Goal: Task Accomplishment & Management: Use online tool/utility

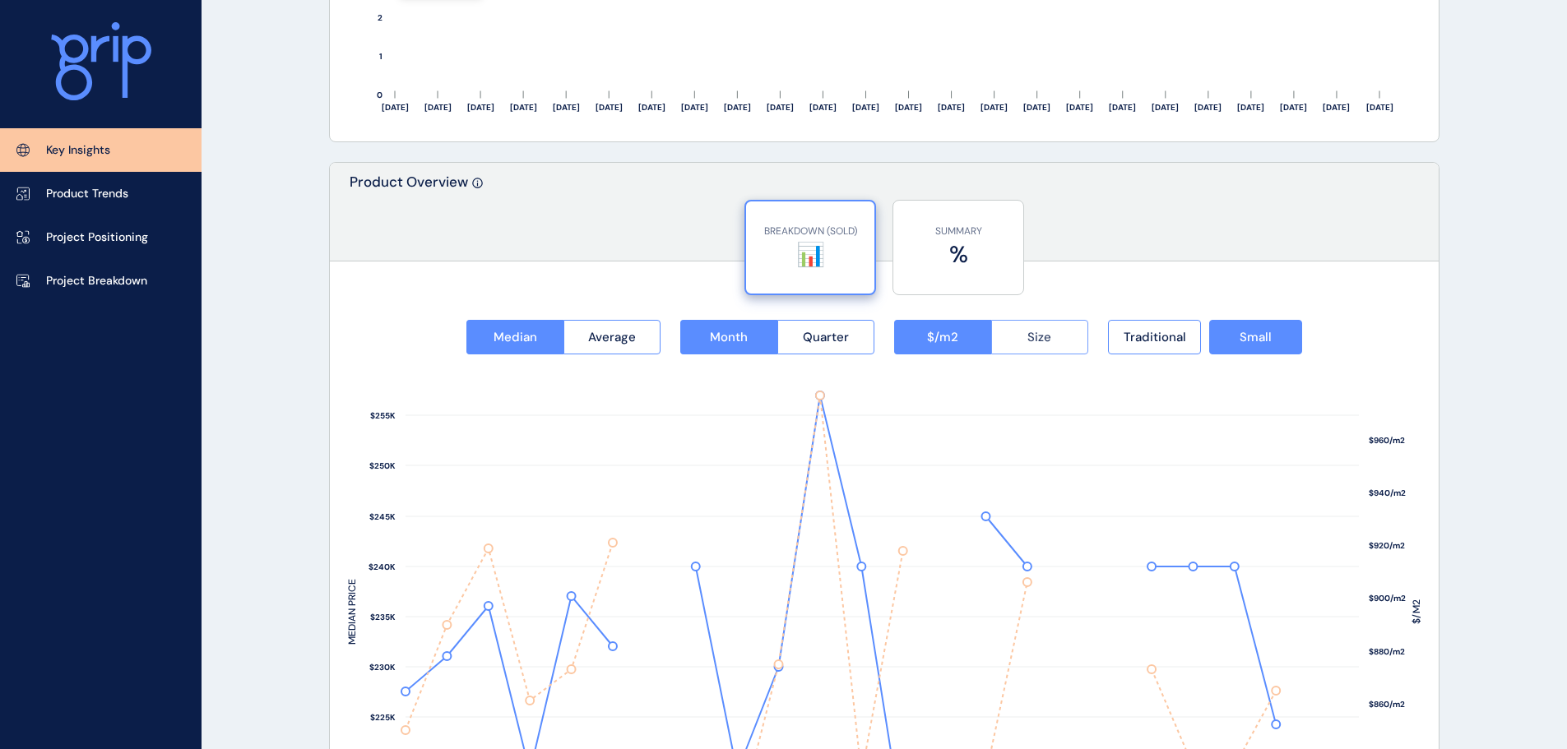
scroll to position [1943, 0]
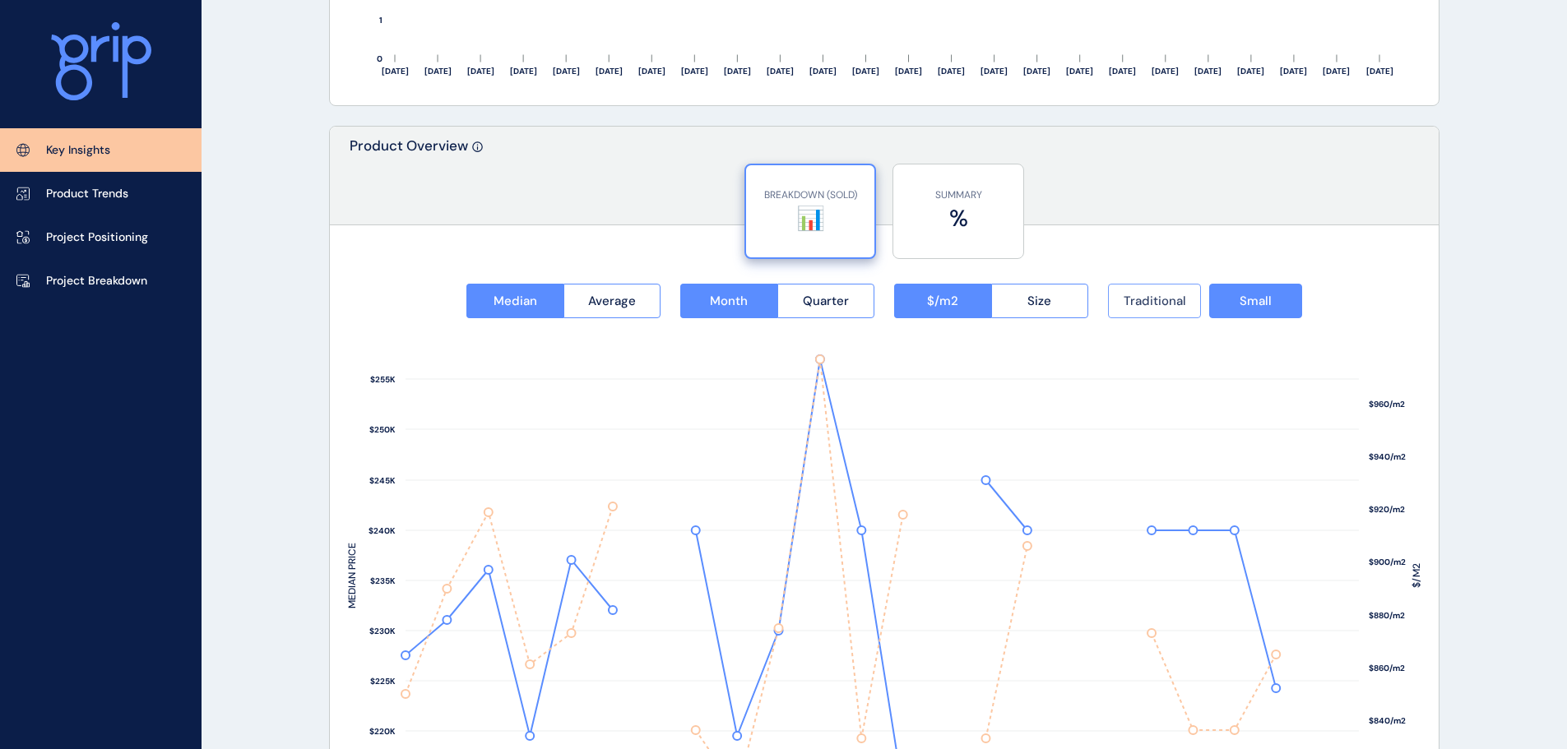
click at [1167, 298] on span "Traditional" at bounding box center [1155, 301] width 63 height 16
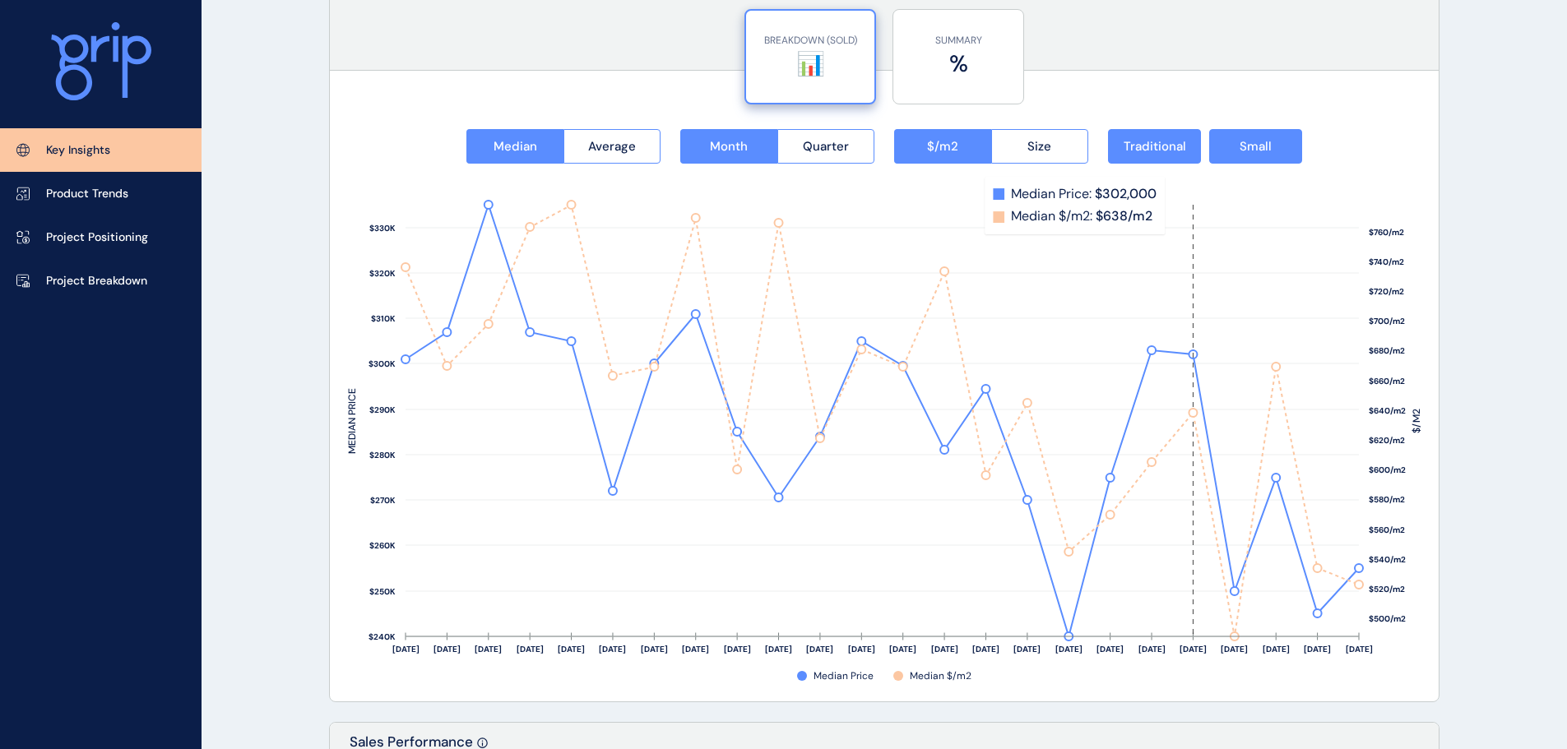
scroll to position [2134, 0]
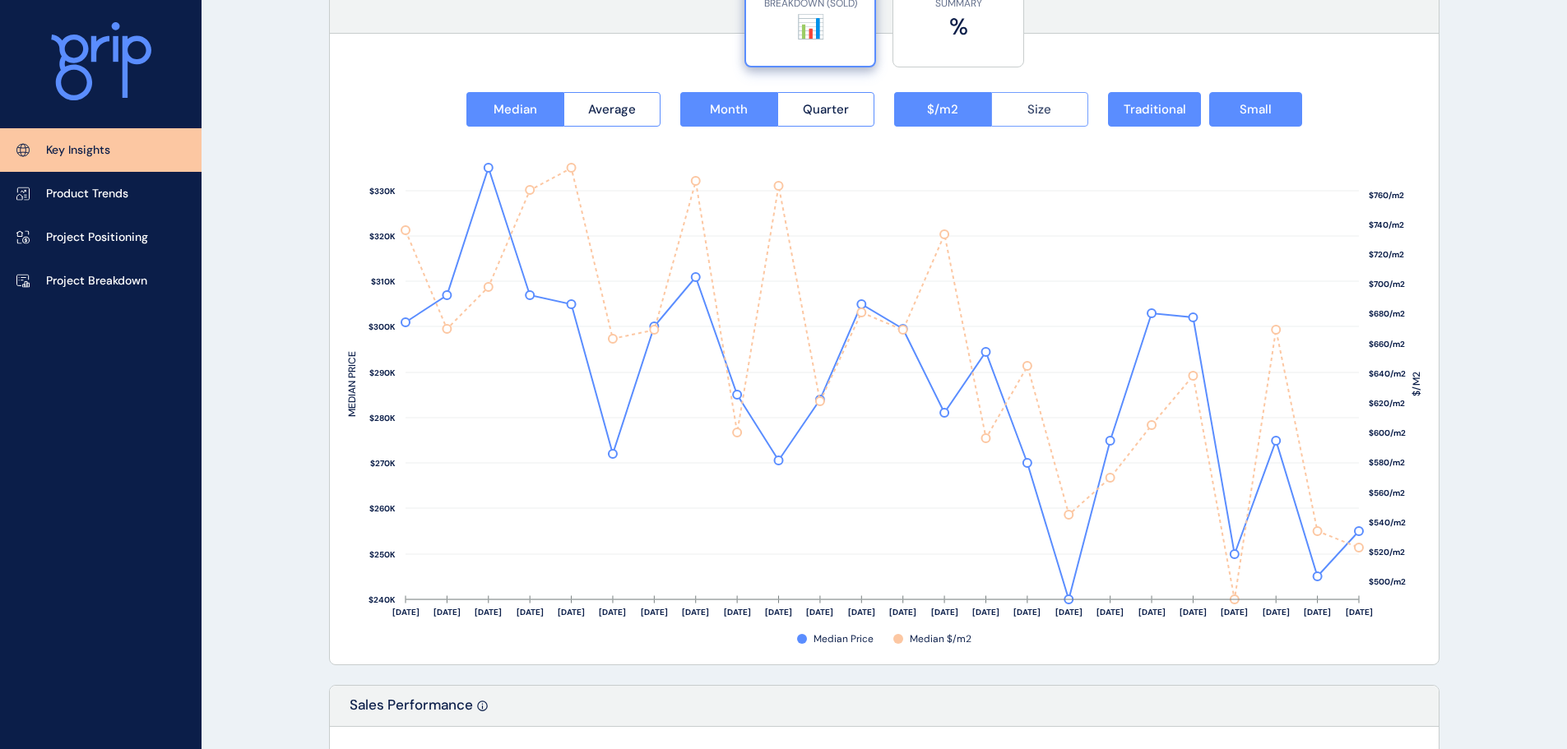
click at [1027, 102] on button "Size" at bounding box center [1040, 109] width 98 height 35
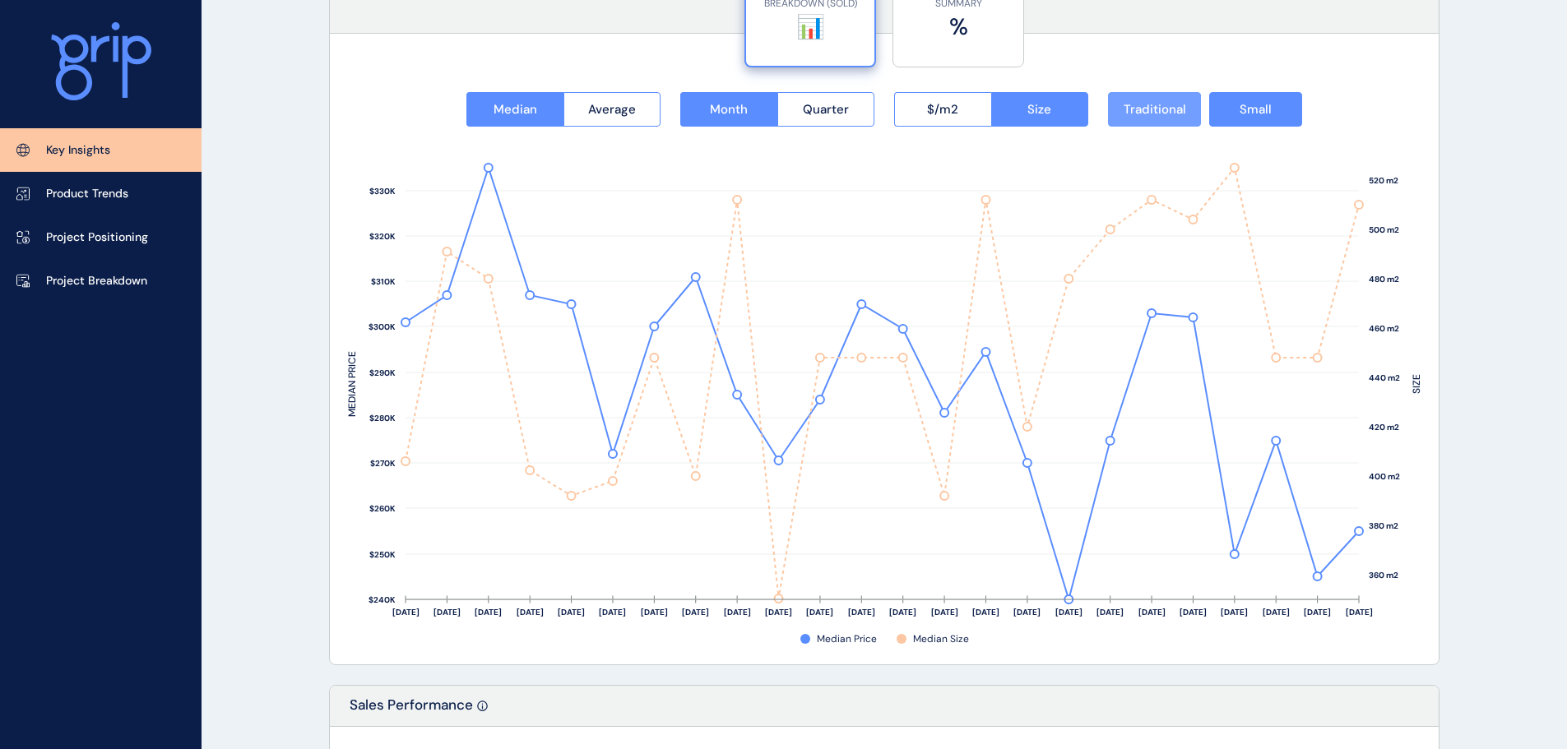
click at [1137, 111] on span "Traditional" at bounding box center [1155, 109] width 63 height 16
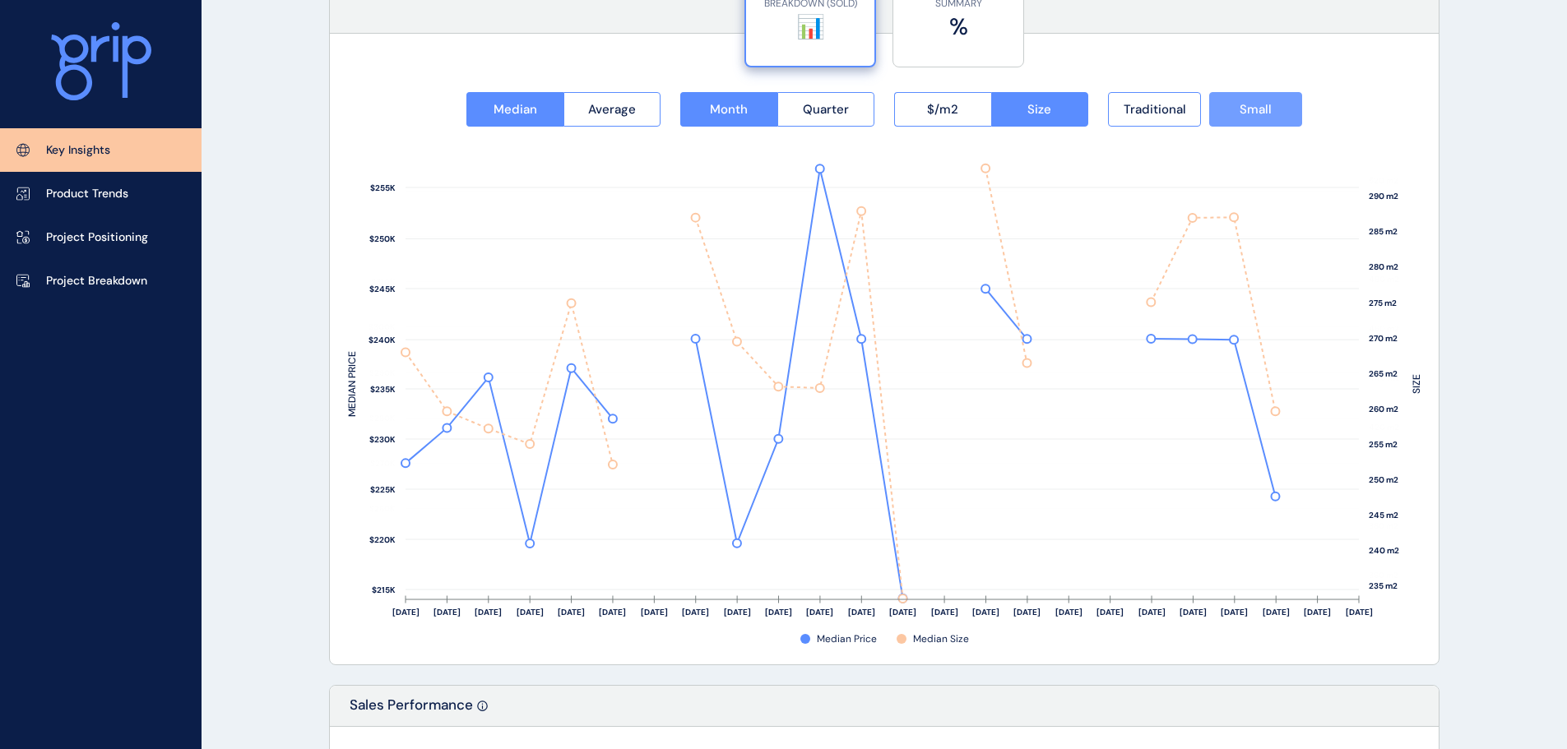
click at [1267, 109] on span "Small" at bounding box center [1256, 109] width 32 height 16
click at [1283, 121] on button "Small" at bounding box center [1255, 109] width 93 height 35
click at [1152, 118] on button "Traditional" at bounding box center [1154, 109] width 93 height 35
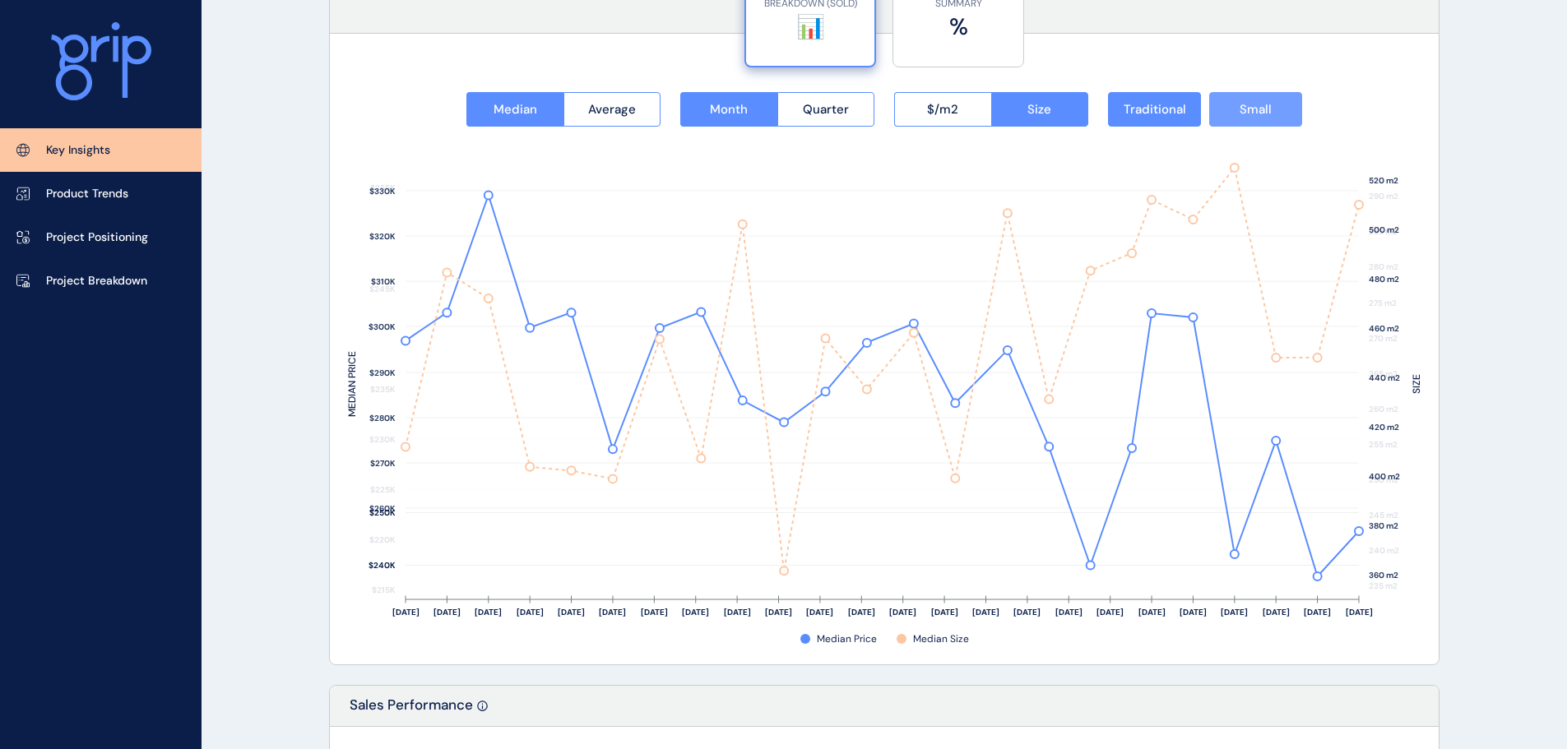
click at [1261, 116] on span "Small" at bounding box center [1256, 109] width 32 height 16
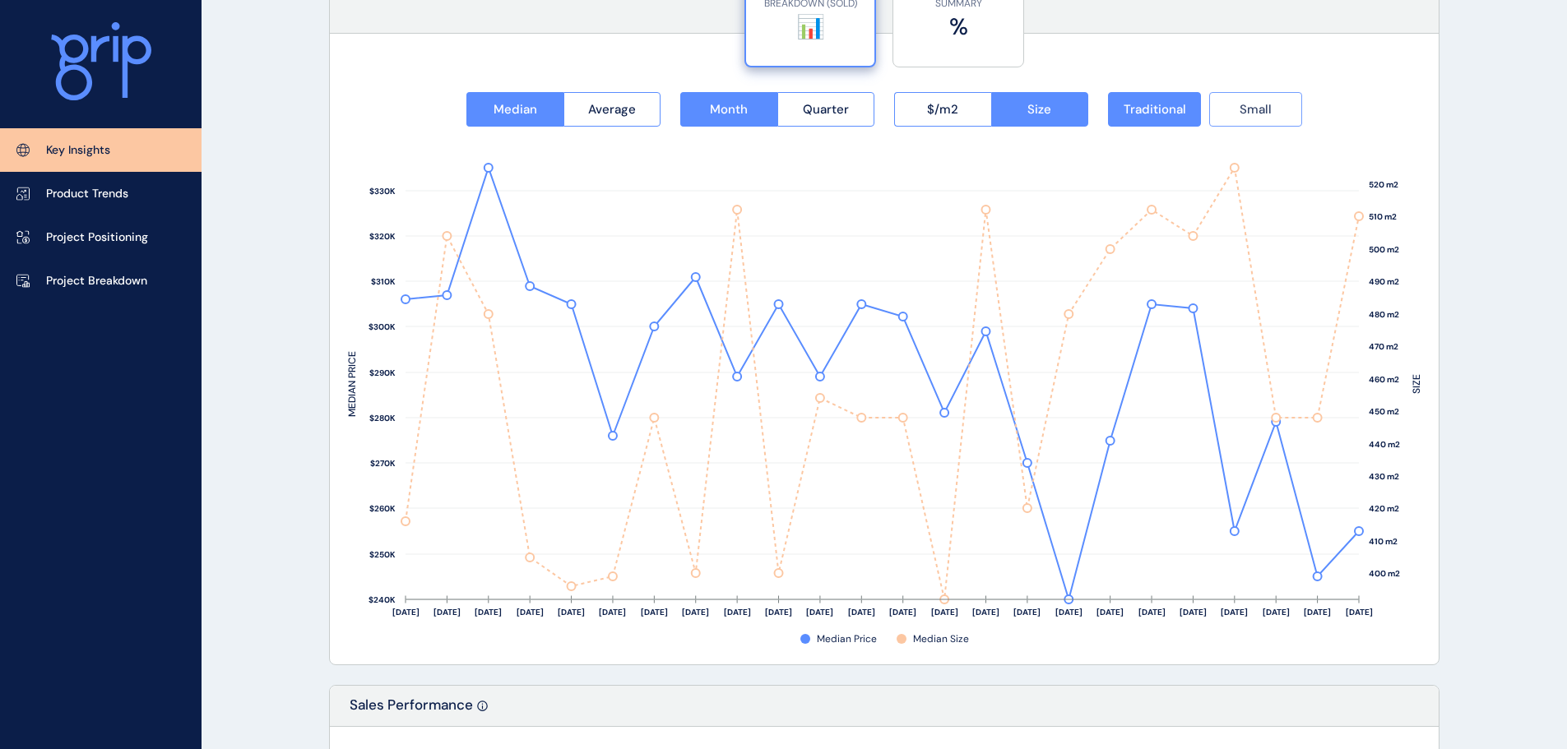
click at [1248, 108] on span "Small" at bounding box center [1256, 109] width 32 height 16
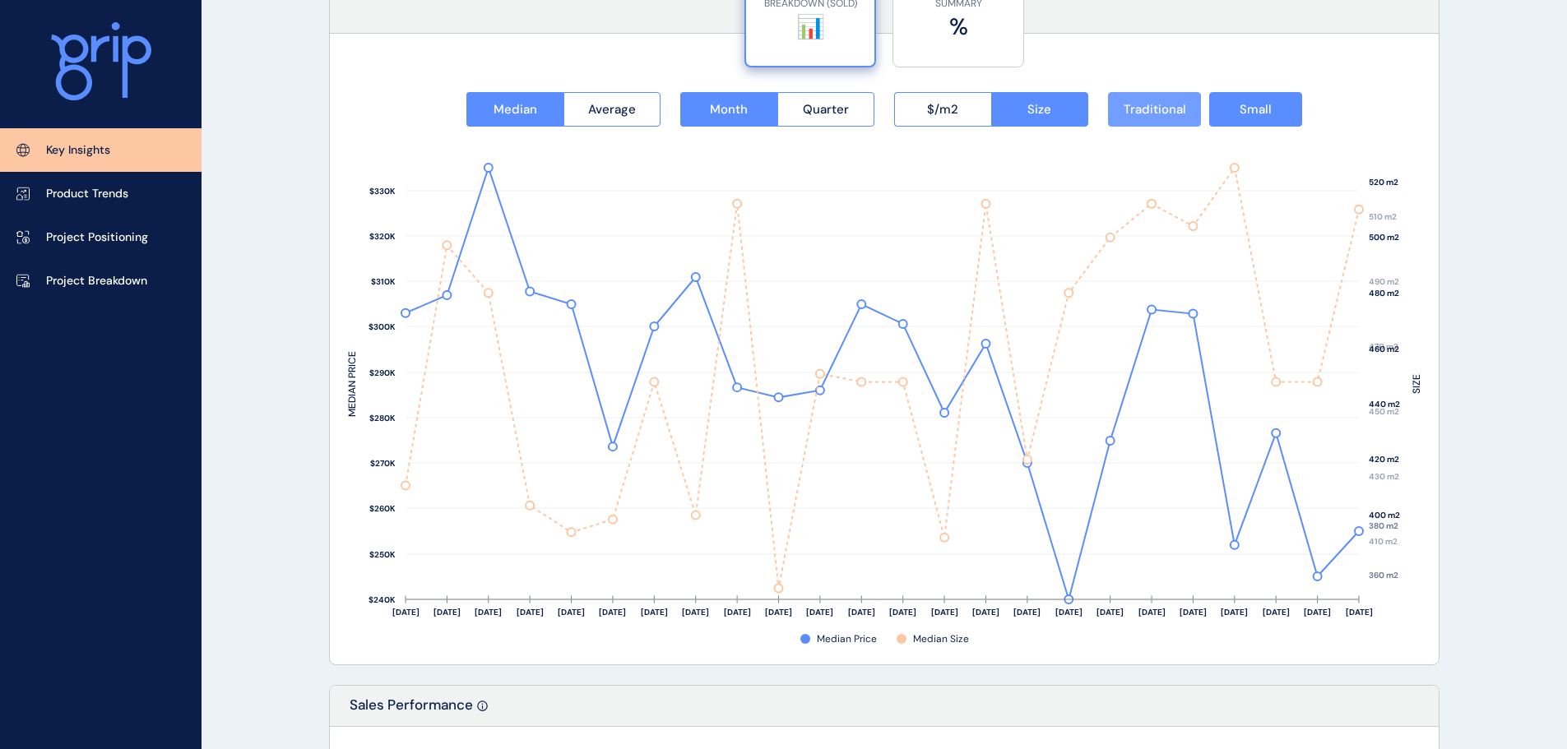
click at [1182, 110] on span "Traditional" at bounding box center [1155, 109] width 63 height 16
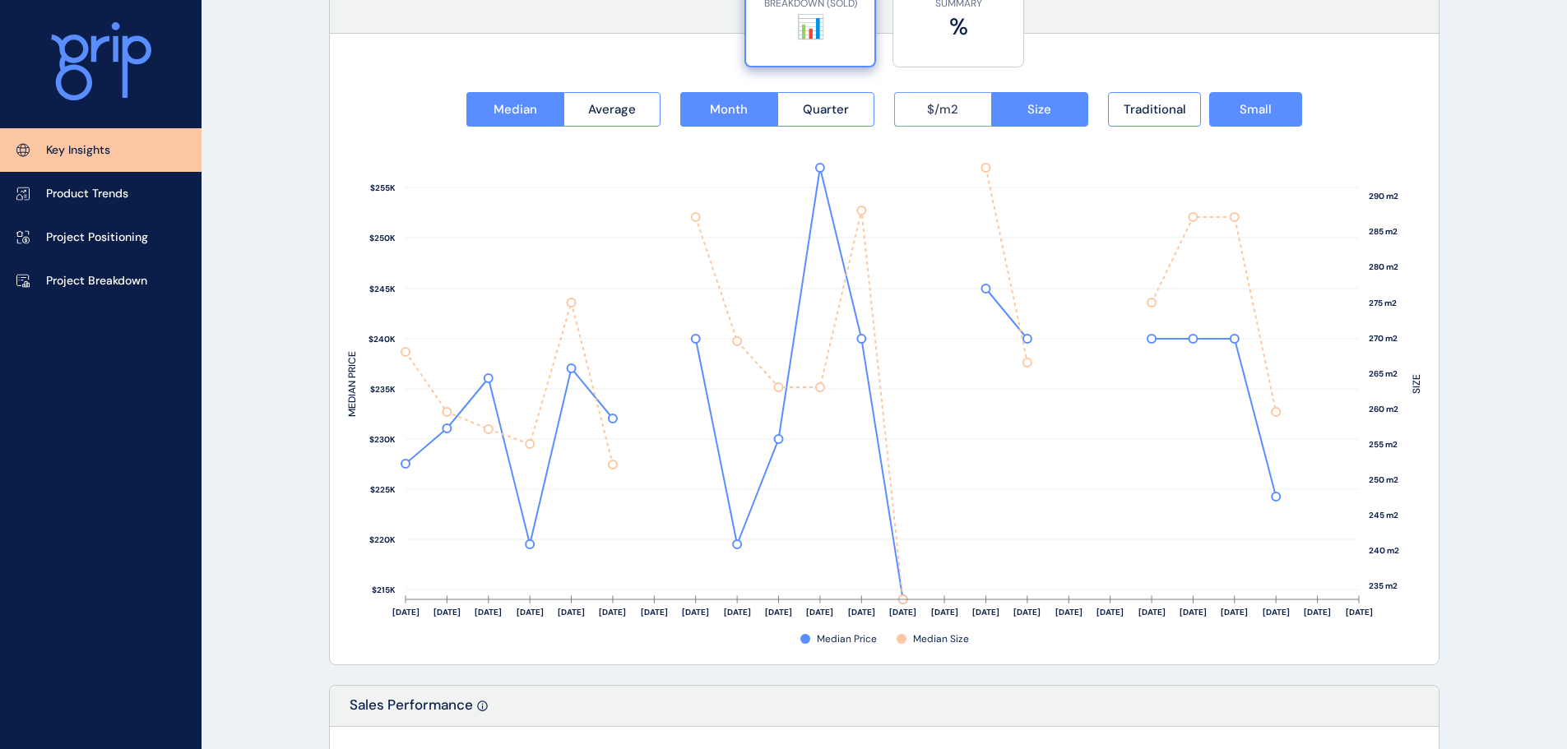
click at [976, 110] on button "$/m2" at bounding box center [942, 109] width 97 height 35
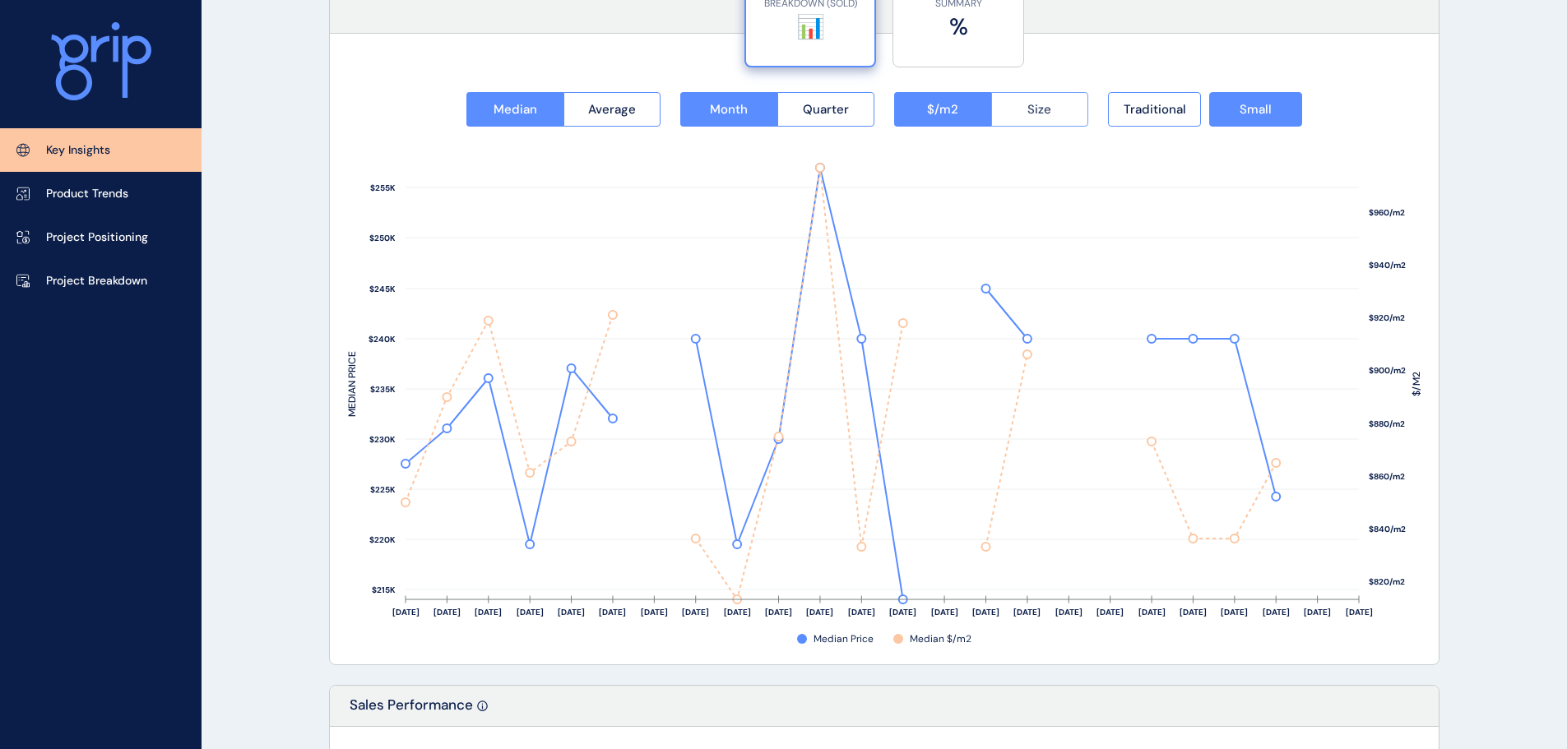
click at [1034, 118] on button "Size" at bounding box center [1040, 109] width 98 height 35
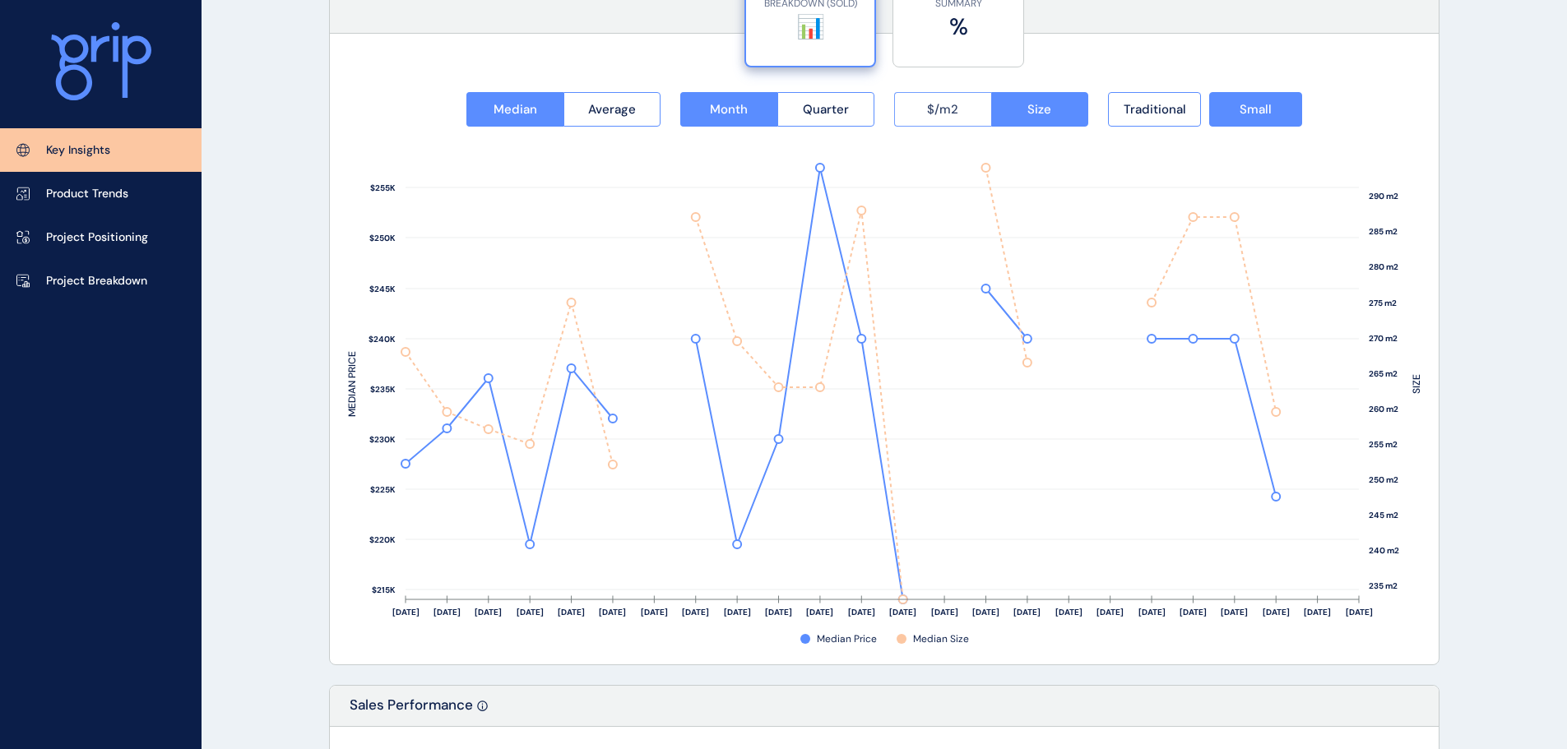
click at [958, 113] on button "$/m2" at bounding box center [942, 109] width 97 height 35
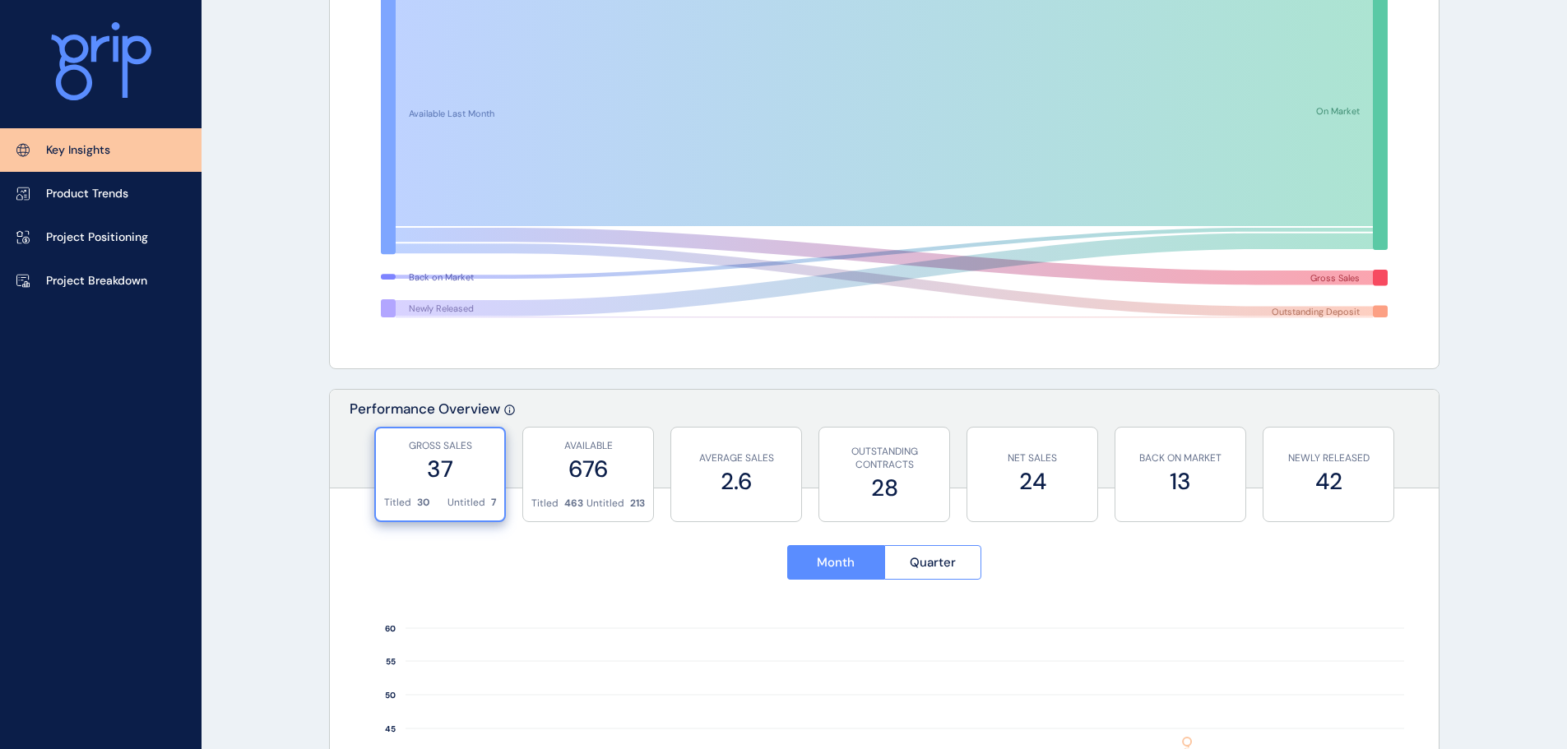
scroll to position [0, 0]
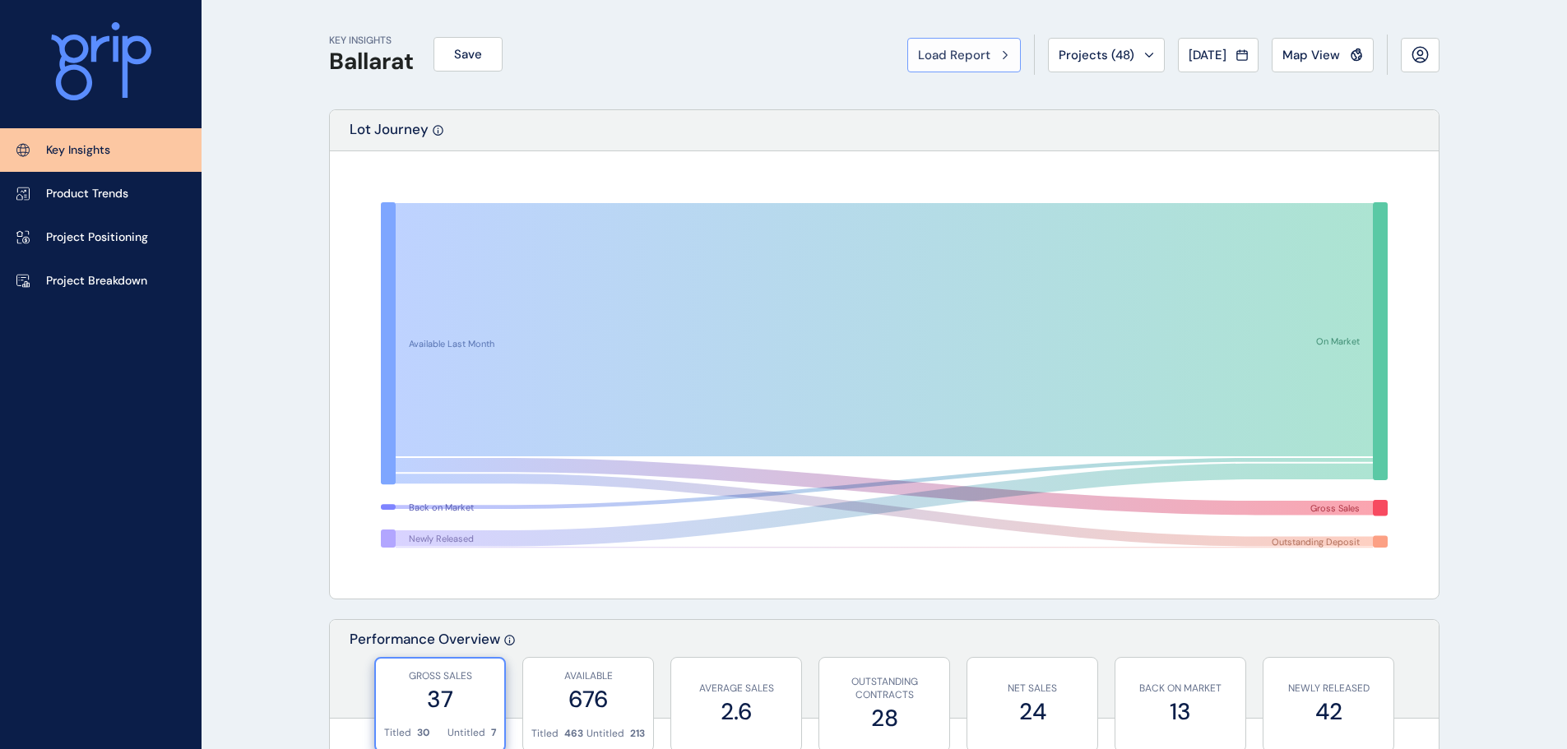
click at [1002, 52] on button "Load Report" at bounding box center [964, 55] width 114 height 35
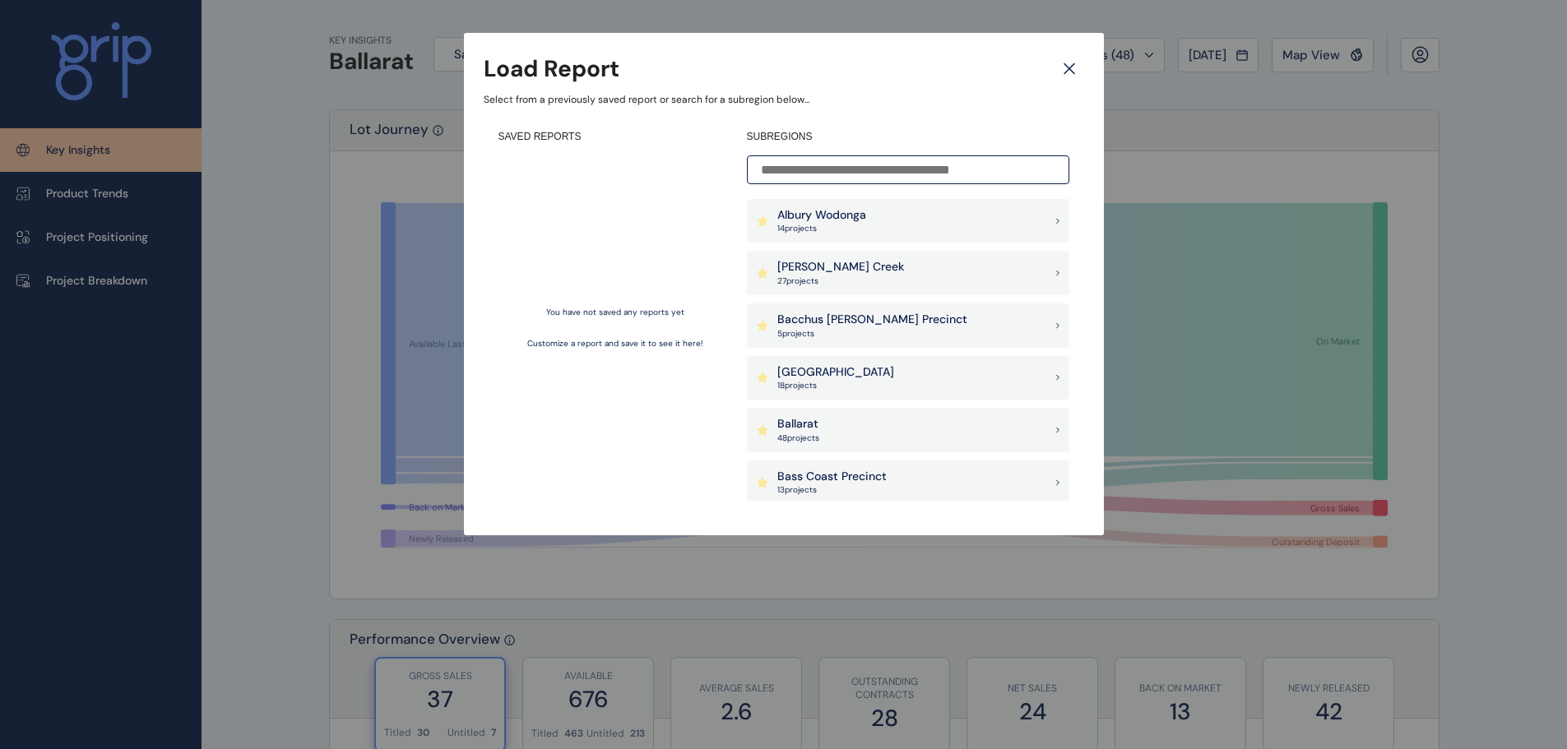
click at [1078, 65] on icon at bounding box center [1069, 68] width 30 height 29
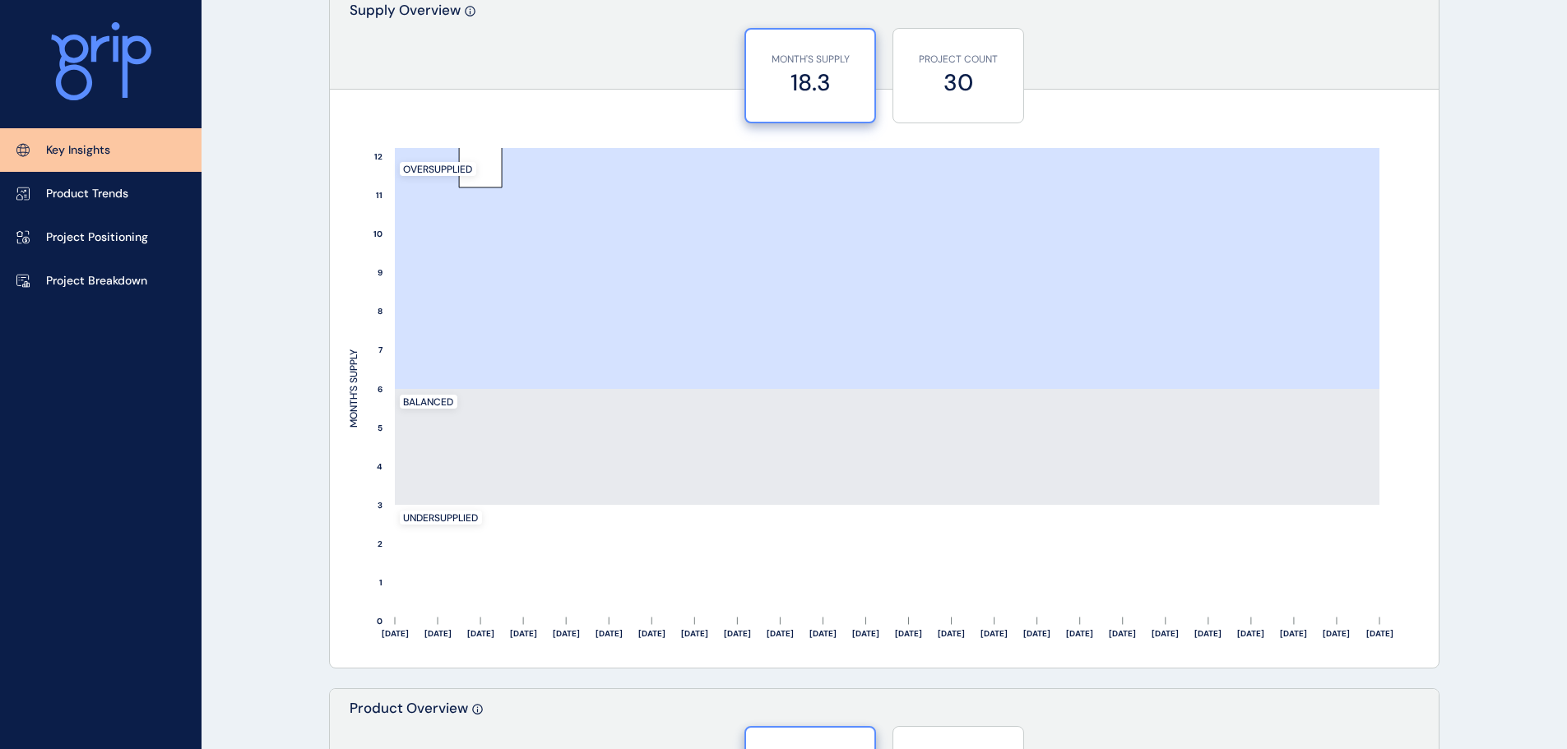
scroll to position [1343, 0]
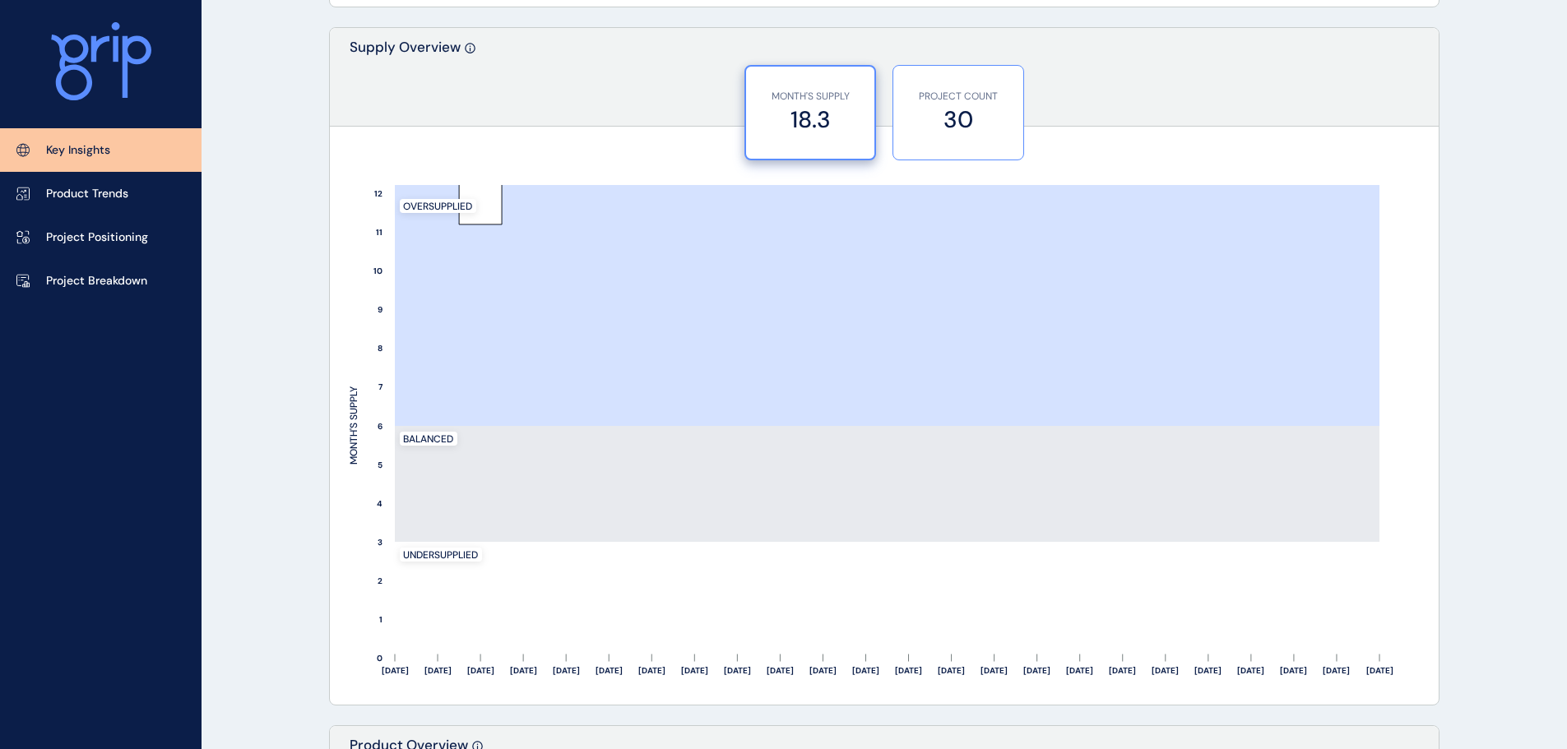
click at [952, 114] on label "30" at bounding box center [958, 120] width 114 height 32
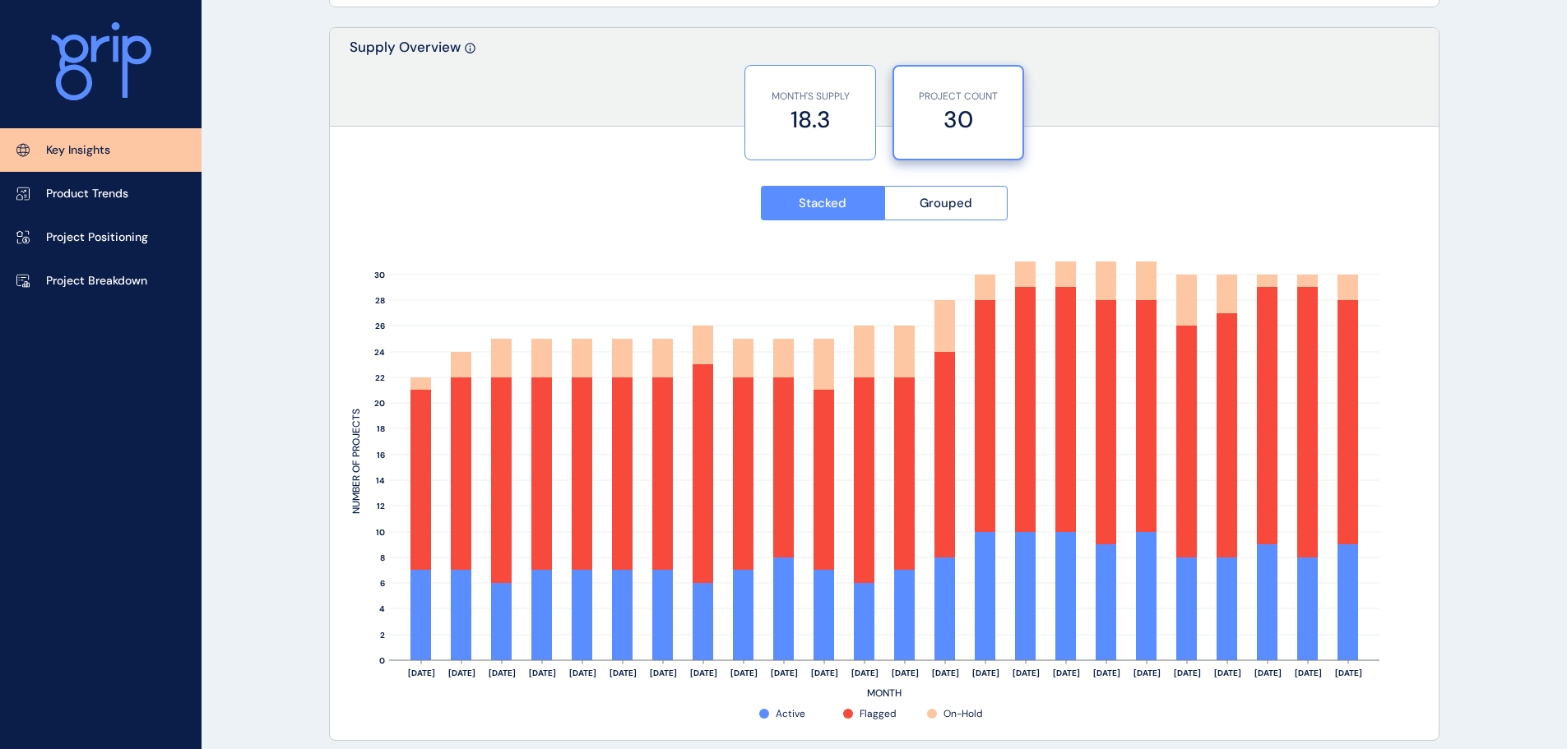
click at [842, 134] on label "18.3" at bounding box center [810, 120] width 114 height 32
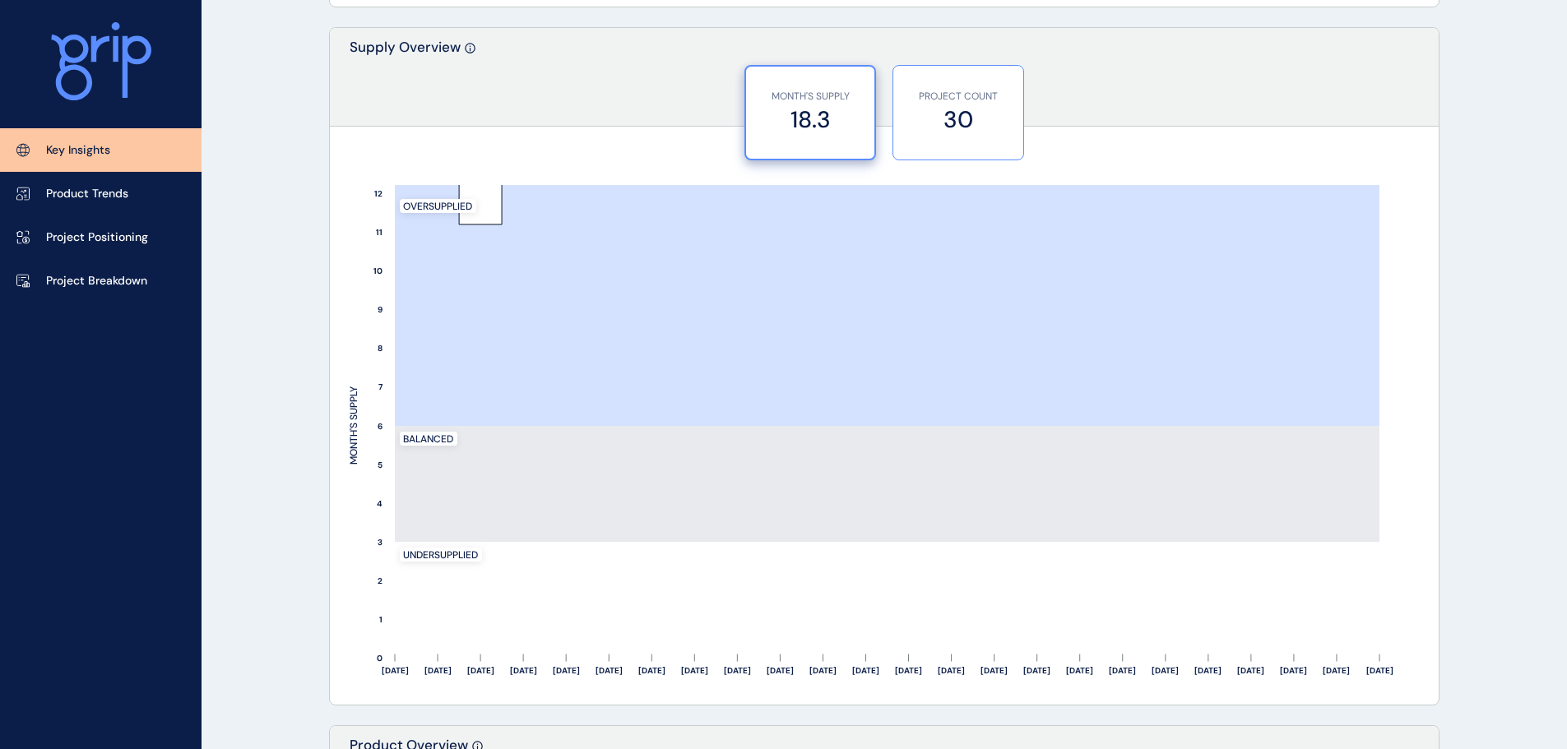
drag, startPoint x: 966, startPoint y: 117, endPoint x: 966, endPoint y: 141, distance: 23.9
click at [966, 118] on label "30" at bounding box center [958, 120] width 114 height 32
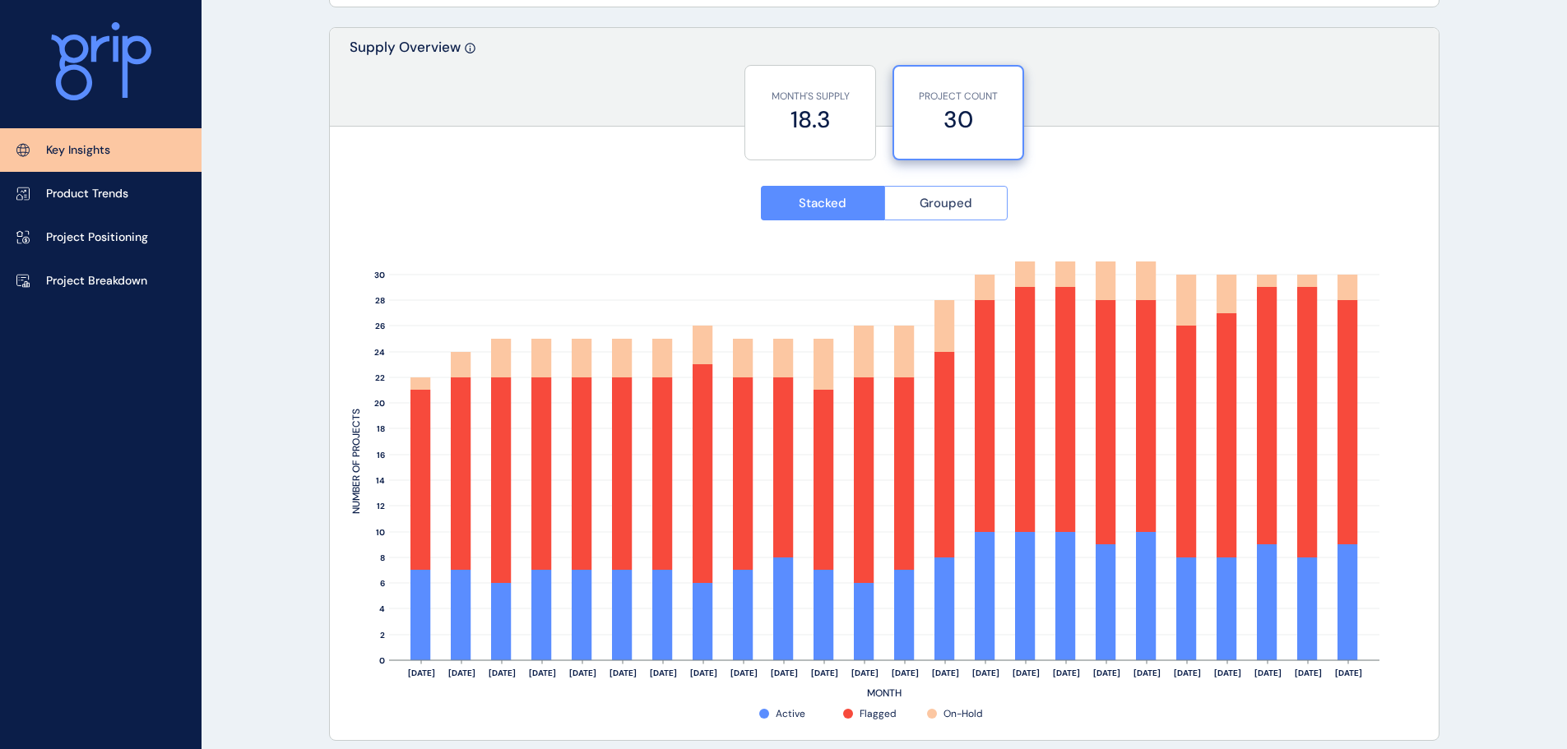
click at [961, 209] on span "Grouped" at bounding box center [946, 203] width 53 height 16
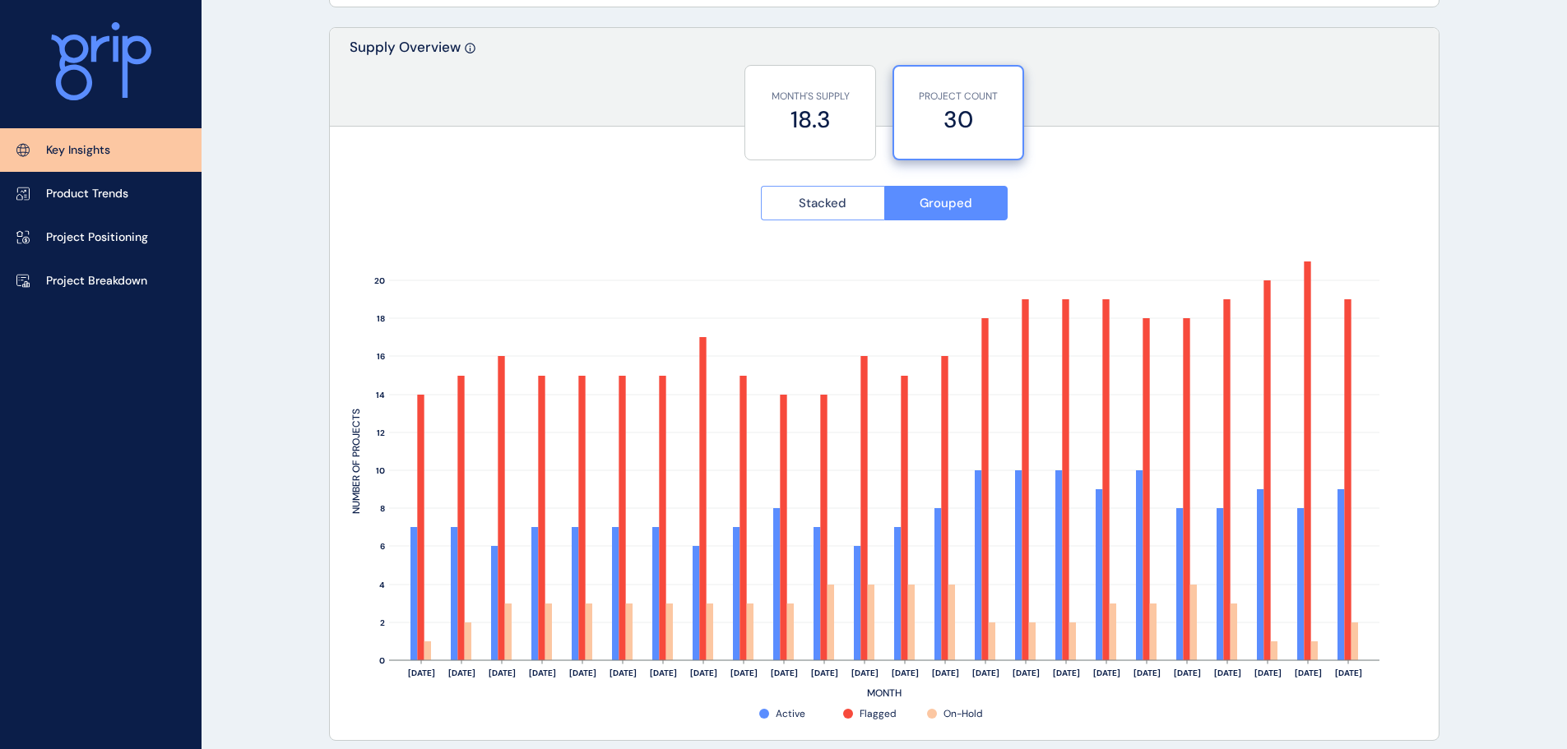
click at [837, 213] on button "Stacked" at bounding box center [822, 203] width 123 height 35
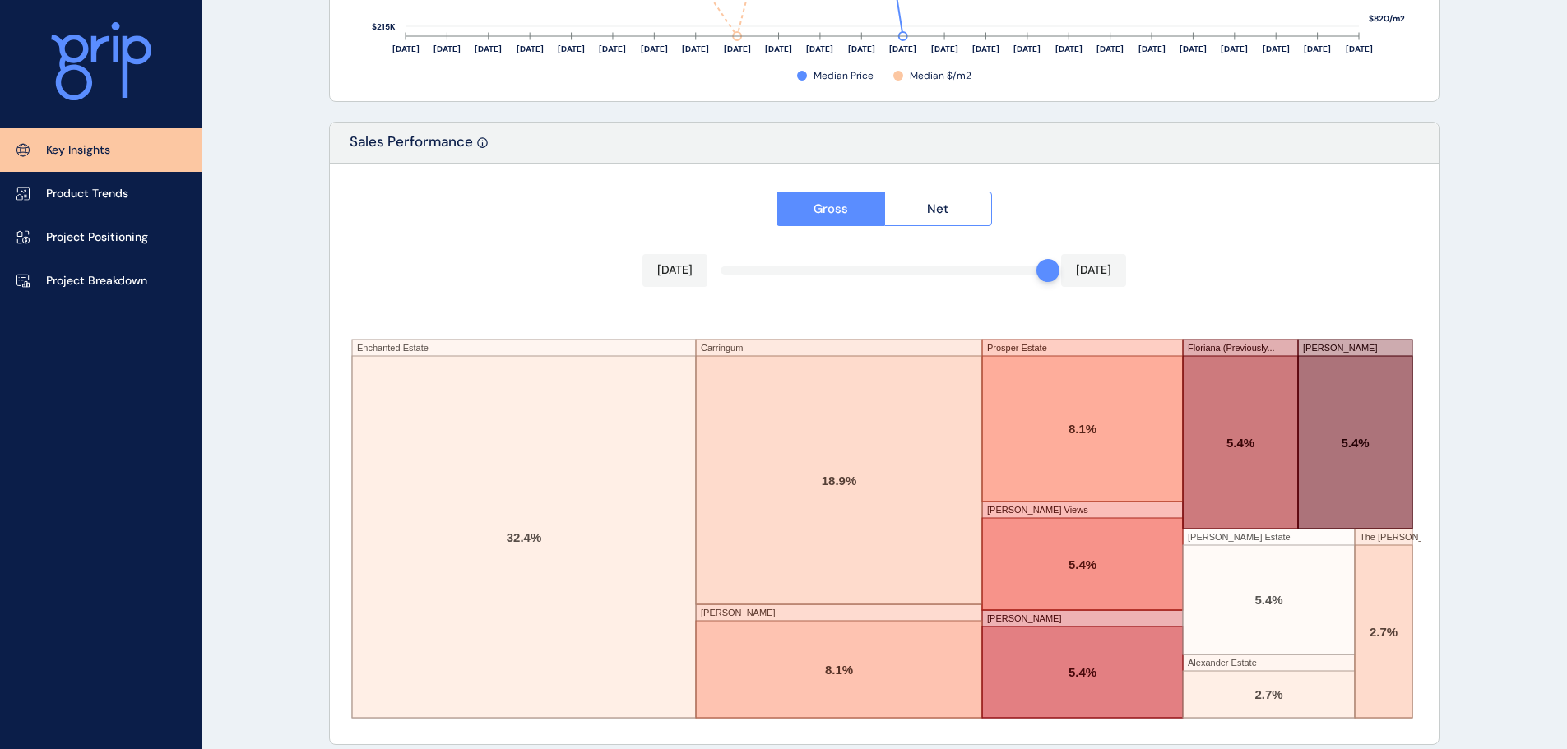
scroll to position [2749, 0]
